Goal: Information Seeking & Learning: Find specific fact

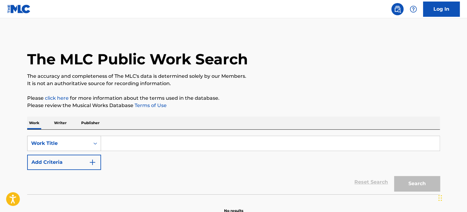
click at [69, 143] on div "Work Title" at bounding box center [64, 143] width 74 height 15
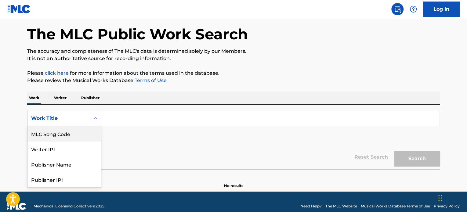
scroll to position [31, 0]
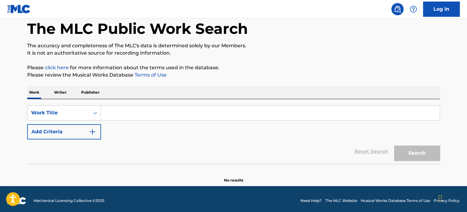
click at [131, 112] on input "Search Form" at bounding box center [270, 113] width 339 height 15
paste input "Im Coming Home"
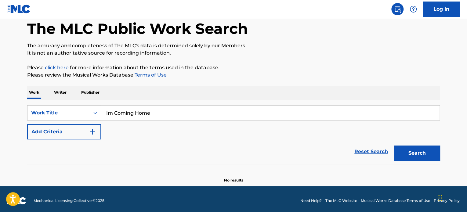
type input "Im Coming Home"
click at [89, 132] on button "Add Criteria" at bounding box center [64, 131] width 74 height 15
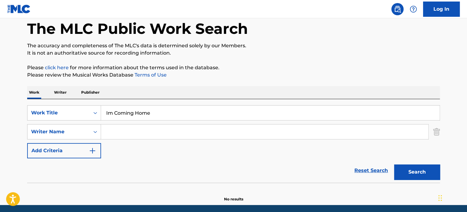
drag, startPoint x: 125, startPoint y: 133, endPoint x: 129, endPoint y: 134, distance: 4.2
click at [127, 134] on input "Search Form" at bounding box center [264, 132] width 327 height 15
click at [152, 135] on input "Search Form" at bounding box center [264, 132] width 327 height 15
paste input "Martin"
click at [161, 133] on input "Martin" at bounding box center [264, 132] width 327 height 15
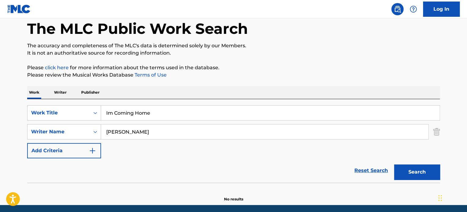
paste input "Mulry"
click at [415, 183] on section at bounding box center [233, 184] width 413 height 3
click at [416, 179] on button "Search" at bounding box center [417, 172] width 46 height 15
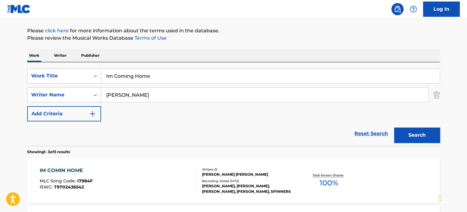
scroll to position [0, 0]
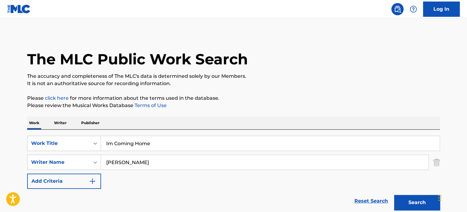
drag, startPoint x: 154, startPoint y: 163, endPoint x: 109, endPoint y: 163, distance: 44.9
click at [109, 163] on input "[PERSON_NAME]" at bounding box center [264, 162] width 327 height 15
paste input "[PERSON_NAME]"
drag, startPoint x: 189, startPoint y: 161, endPoint x: 39, endPoint y: 159, distance: 150.2
click at [40, 160] on div "SearchWithCriteria446a8c29-e239-40e1-a079-f57ee09d933d Writer Name MLINDA CREED" at bounding box center [233, 162] width 413 height 15
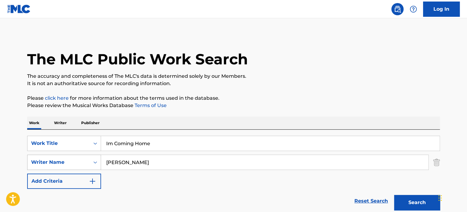
paste input "Search Form"
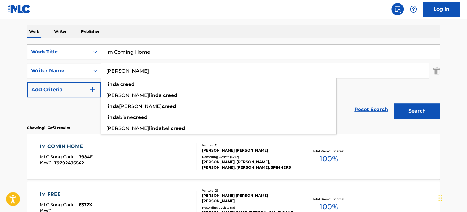
type input "[PERSON_NAME]"
click at [424, 112] on button "Search" at bounding box center [417, 110] width 46 height 15
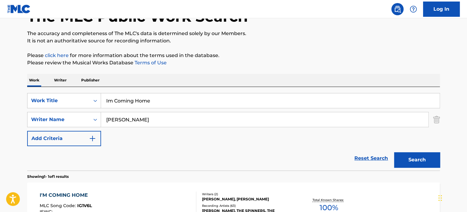
scroll to position [120, 0]
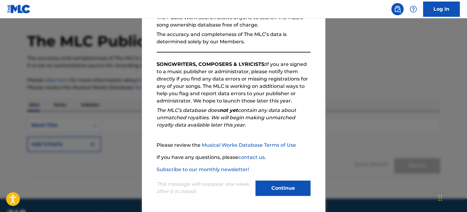
scroll to position [34, 0]
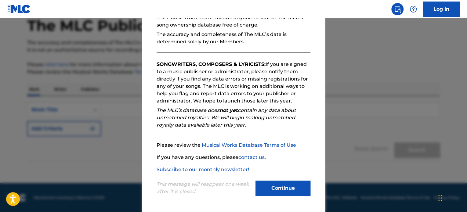
click at [282, 189] on button "Continue" at bounding box center [283, 188] width 55 height 15
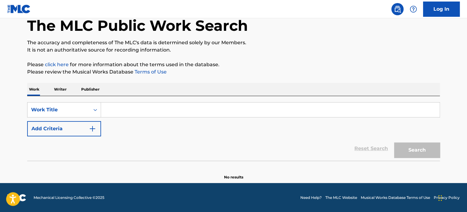
click at [118, 109] on input "Search Form" at bounding box center [270, 110] width 339 height 15
paste input "I m Coming Home"
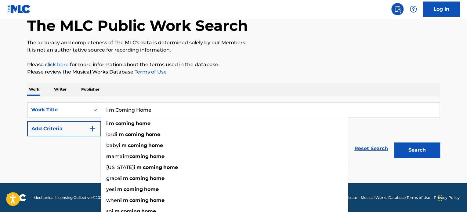
type input "I m Coming Home"
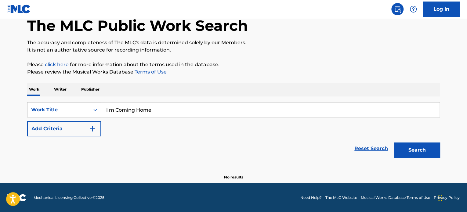
click at [424, 144] on button "Search" at bounding box center [417, 150] width 46 height 15
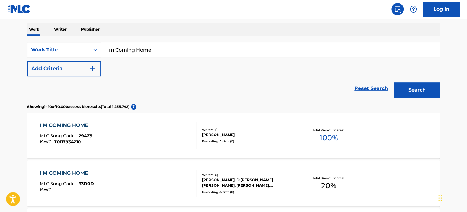
scroll to position [95, 0]
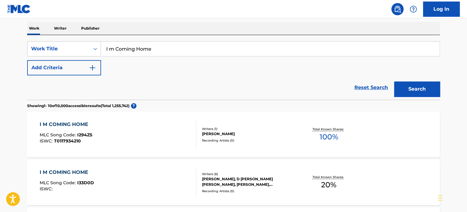
click at [82, 68] on button "Add Criteria" at bounding box center [64, 67] width 74 height 15
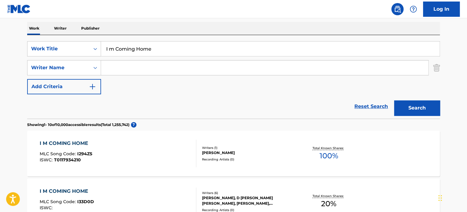
click at [119, 68] on input "Search Form" at bounding box center [264, 67] width 327 height 15
click at [132, 74] on input "Search Form" at bounding box center [264, 67] width 327 height 15
paste input "[PERSON_NAME]"
type input "[PERSON_NAME]"
click at [429, 112] on button "Search" at bounding box center [417, 107] width 46 height 15
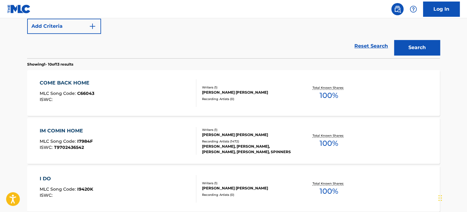
scroll to position [156, 0]
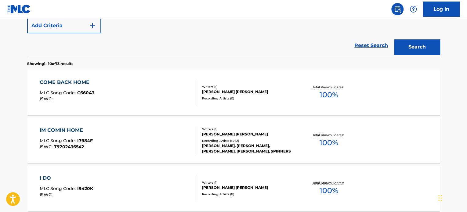
click at [154, 133] on div "IM COMIN HOME MLC Song Code : I7984F ISWC : T9702436542" at bounding box center [118, 140] width 157 height 27
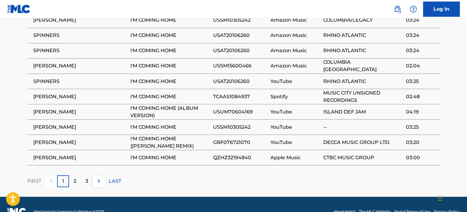
scroll to position [507, 0]
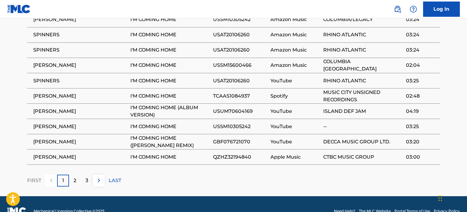
click at [72, 175] on div "2" at bounding box center [75, 181] width 12 height 12
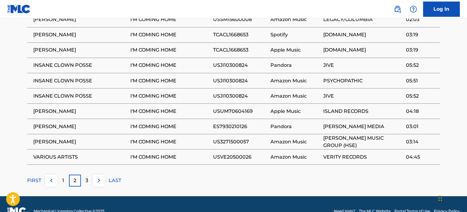
click at [89, 175] on div "3" at bounding box center [87, 181] width 12 height 12
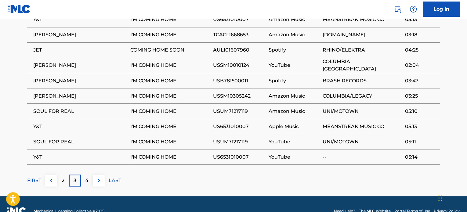
click at [87, 177] on p "4" at bounding box center [86, 180] width 3 height 7
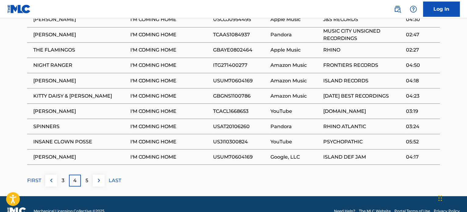
click at [84, 175] on div "5" at bounding box center [87, 181] width 12 height 12
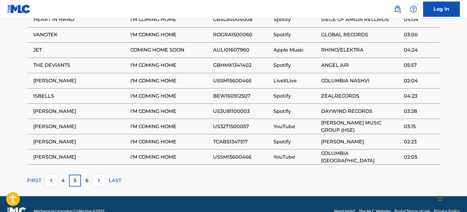
click at [87, 175] on div "6" at bounding box center [87, 181] width 12 height 12
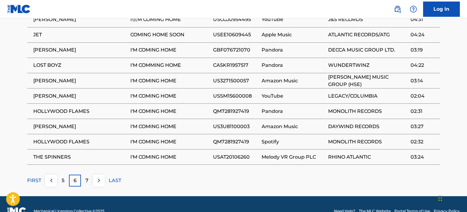
click at [85, 175] on div "7" at bounding box center [87, 181] width 12 height 12
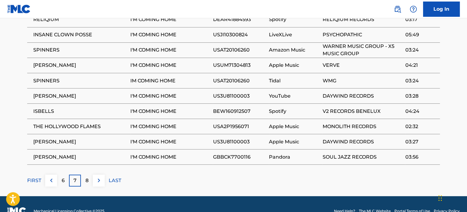
click at [89, 175] on div "8" at bounding box center [87, 181] width 12 height 12
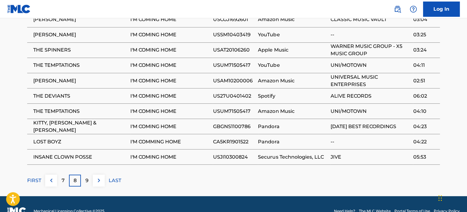
click at [88, 177] on p "9" at bounding box center [86, 180] width 3 height 7
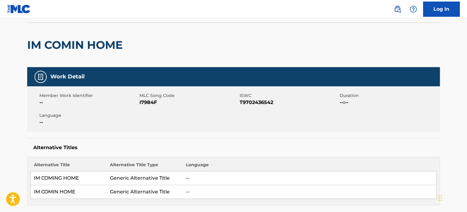
scroll to position [0, 0]
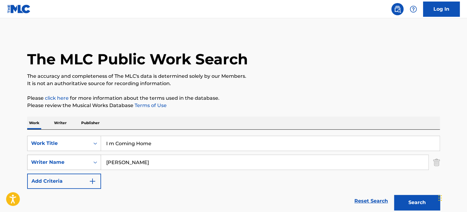
drag, startPoint x: 148, startPoint y: 158, endPoint x: 82, endPoint y: 166, distance: 67.0
click at [82, 166] on div "SearchWithCriteriab23747ff-2b92-4fca-ae89-bb706731c404 Writer Name [PERSON_NAME]" at bounding box center [233, 162] width 413 height 15
paste input "[PERSON_NAME]"
type input "[PERSON_NAME]"
click at [394, 195] on button "Search" at bounding box center [417, 202] width 46 height 15
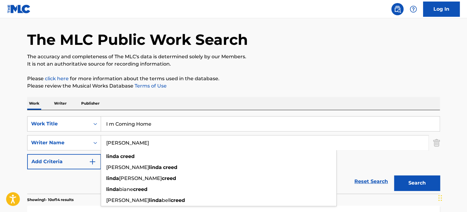
scroll to position [31, 0]
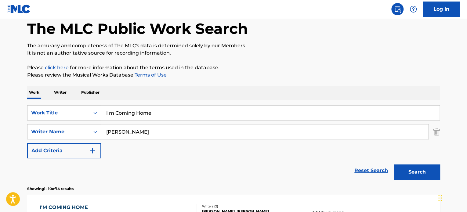
click at [409, 144] on div "SearchWithCriteriad221c9f6-9539-4fc2-b350-17a567971d80 Work Title I m Coming Ho…" at bounding box center [233, 131] width 413 height 53
click at [412, 168] on button "Search" at bounding box center [417, 172] width 46 height 15
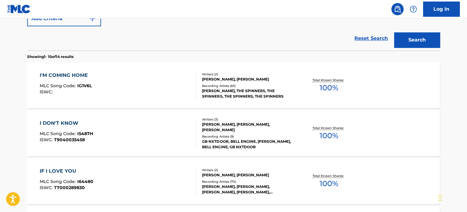
scroll to position [153, 0]
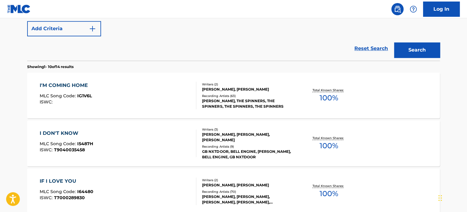
click at [294, 91] on div "[PERSON_NAME], [PERSON_NAME]" at bounding box center [248, 89] width 92 height 5
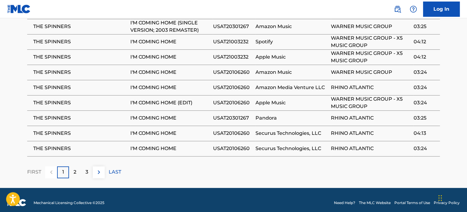
scroll to position [412, 0]
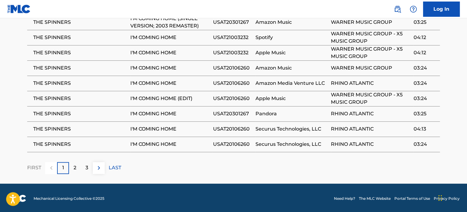
click at [74, 166] on p "2" at bounding box center [75, 167] width 3 height 7
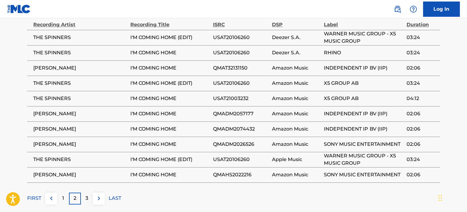
click at [94, 198] on button at bounding box center [99, 199] width 12 height 12
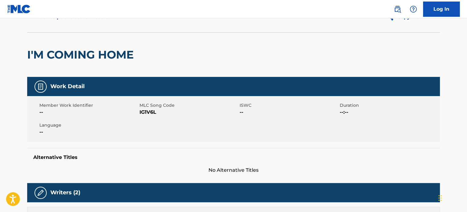
scroll to position [0, 0]
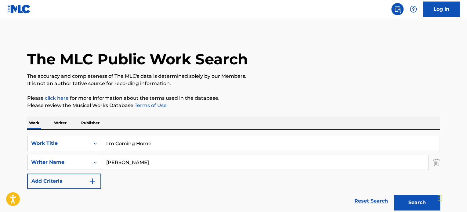
drag, startPoint x: 168, startPoint y: 159, endPoint x: 61, endPoint y: 162, distance: 107.2
click at [61, 162] on div "SearchWithCriteriab23747ff-2b92-4fca-ae89-bb706731c404 Writer Name [PERSON_NAME]" at bounding box center [233, 162] width 413 height 15
paste input "[PERSON_NAME]"
click at [394, 195] on button "Search" at bounding box center [417, 202] width 46 height 15
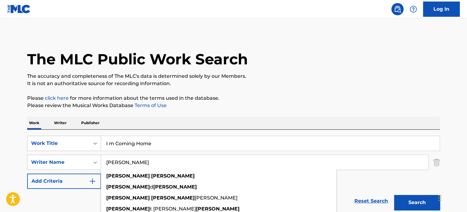
click at [115, 163] on input "[PERSON_NAME]" at bounding box center [264, 162] width 327 height 15
type input "[PERSON_NAME]"
click at [394, 195] on button "Search" at bounding box center [417, 202] width 46 height 15
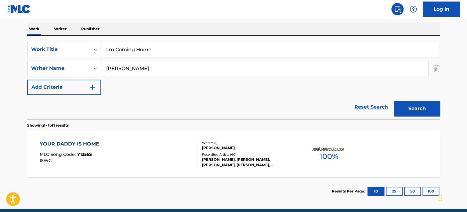
scroll to position [59, 0]
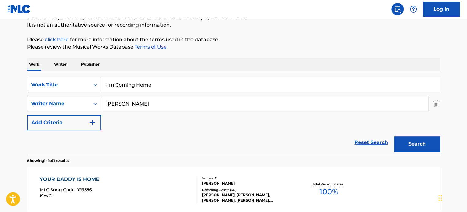
click at [109, 83] on input "I m Coming Home" at bounding box center [270, 85] width 339 height 15
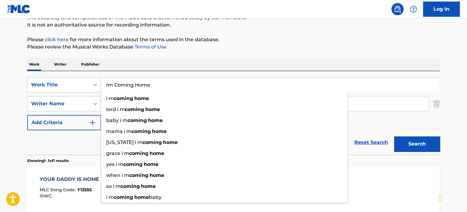
type input "Im Coming Home"
click at [394, 136] on button "Search" at bounding box center [417, 143] width 46 height 15
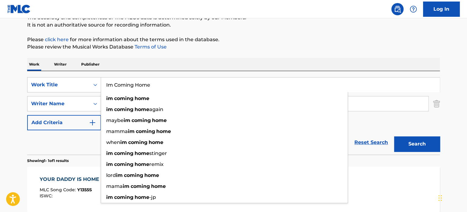
click at [205, 62] on div "Work Writer Publisher" at bounding box center [233, 64] width 413 height 13
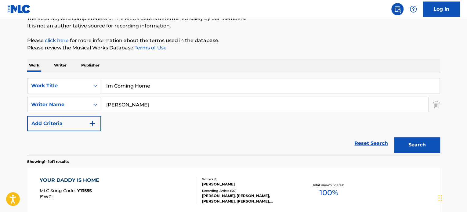
scroll to position [61, 0]
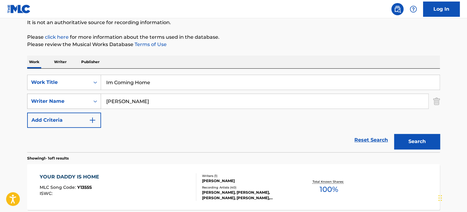
drag, startPoint x: 169, startPoint y: 97, endPoint x: 90, endPoint y: 105, distance: 79.2
click at [90, 105] on div "SearchWithCriteriab23747ff-2b92-4fca-ae89-bb706731c404 Writer Name [PERSON_NAME]" at bounding box center [233, 101] width 413 height 15
click at [154, 101] on input "Search Form" at bounding box center [264, 101] width 327 height 15
paste input "MEMMALATEL [PERSON_NAME]"
type input "MEMMALATEL [PERSON_NAME]"
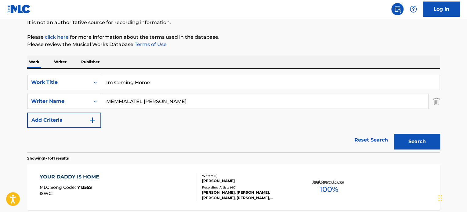
click at [433, 138] on button "Search" at bounding box center [417, 141] width 46 height 15
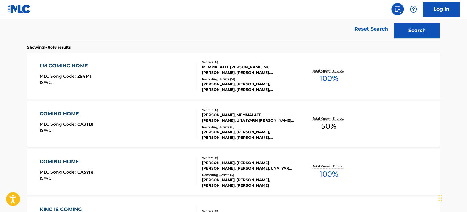
scroll to position [183, 0]
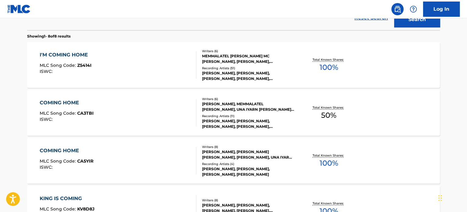
click at [163, 58] on div "I'M COMING HOME MLC Song Code : Z5414I ISWC :" at bounding box center [118, 64] width 157 height 27
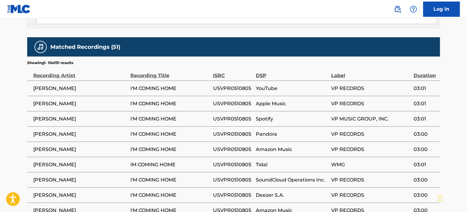
scroll to position [603, 0]
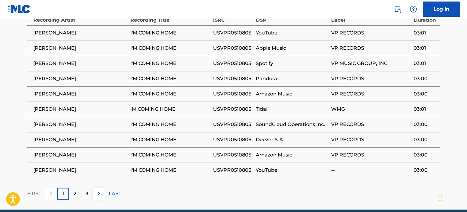
click at [70, 188] on div "2" at bounding box center [75, 194] width 12 height 12
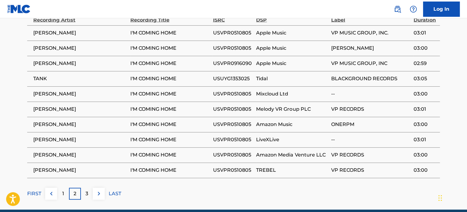
click at [87, 190] on p "3" at bounding box center [86, 193] width 3 height 7
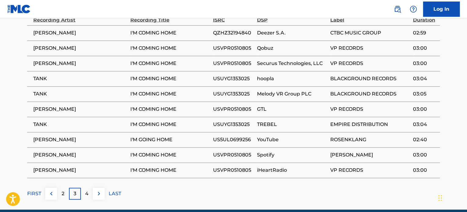
click at [87, 190] on p "4" at bounding box center [86, 193] width 3 height 7
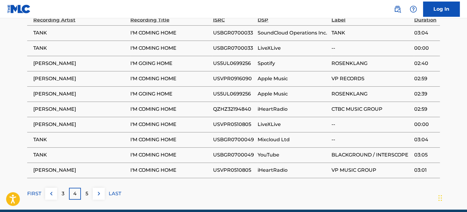
click at [96, 190] on img at bounding box center [98, 193] width 7 height 7
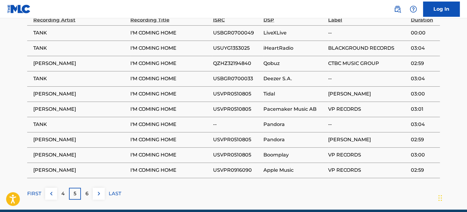
click at [95, 190] on img at bounding box center [98, 193] width 7 height 7
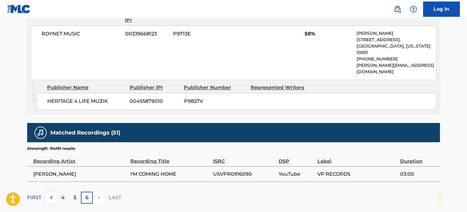
scroll to position [465, 0]
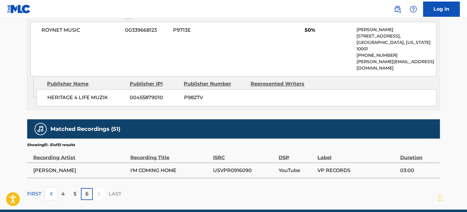
click at [32, 190] on p "FIRST" at bounding box center [34, 193] width 14 height 7
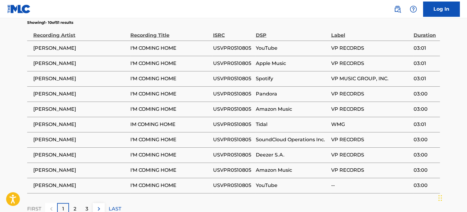
scroll to position [557, 0]
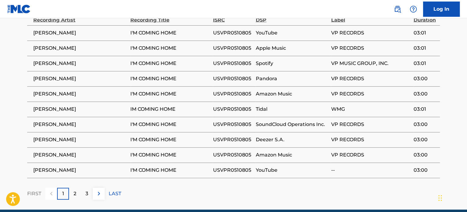
click at [75, 190] on p "2" at bounding box center [75, 193] width 3 height 7
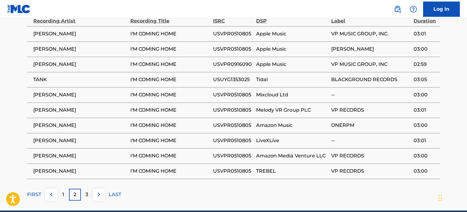
scroll to position [603, 0]
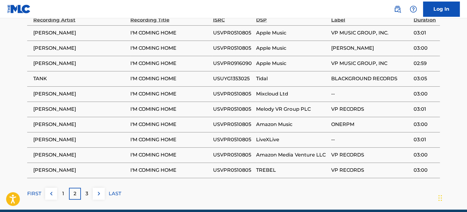
click at [85, 190] on p "3" at bounding box center [86, 193] width 3 height 7
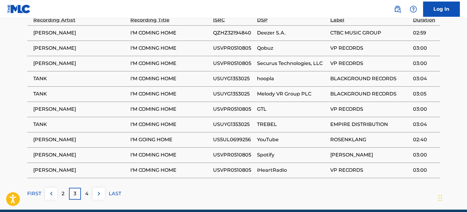
click at [87, 190] on p "4" at bounding box center [86, 193] width 3 height 7
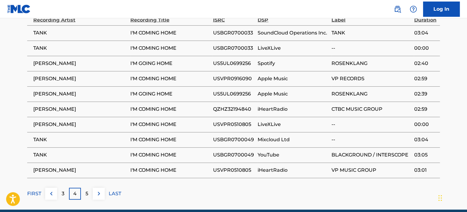
click at [88, 190] on p "5" at bounding box center [86, 193] width 3 height 7
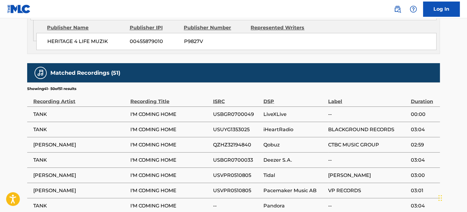
scroll to position [511, 0]
